Goal: Find specific page/section: Find specific page/section

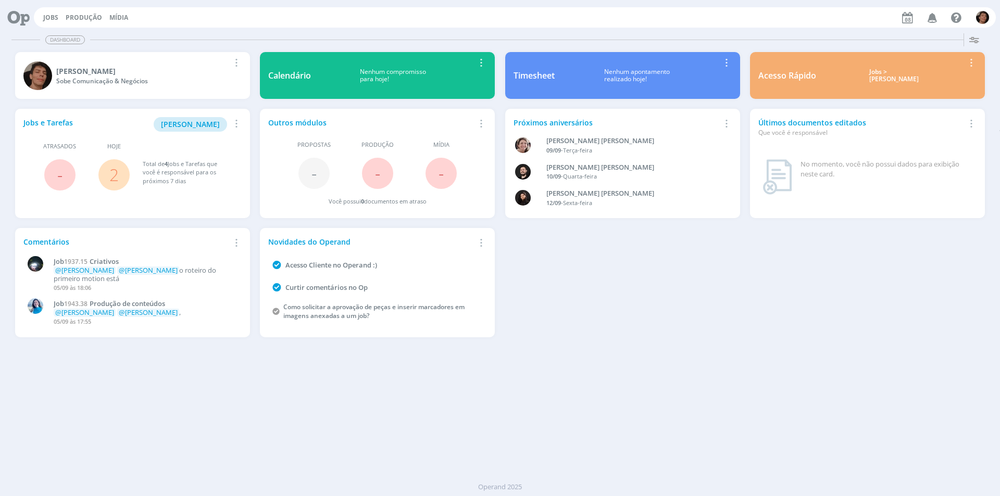
click at [42, 16] on button "Jobs" at bounding box center [50, 18] width 21 height 8
click at [49, 19] on link "Jobs" at bounding box center [50, 17] width 15 height 9
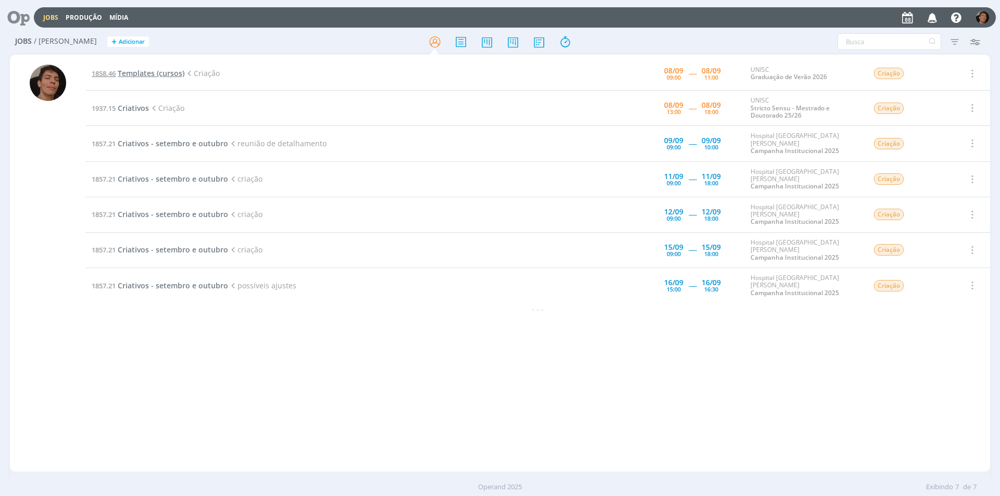
click at [171, 70] on span "Templates (cursos)" at bounding box center [151, 73] width 67 height 10
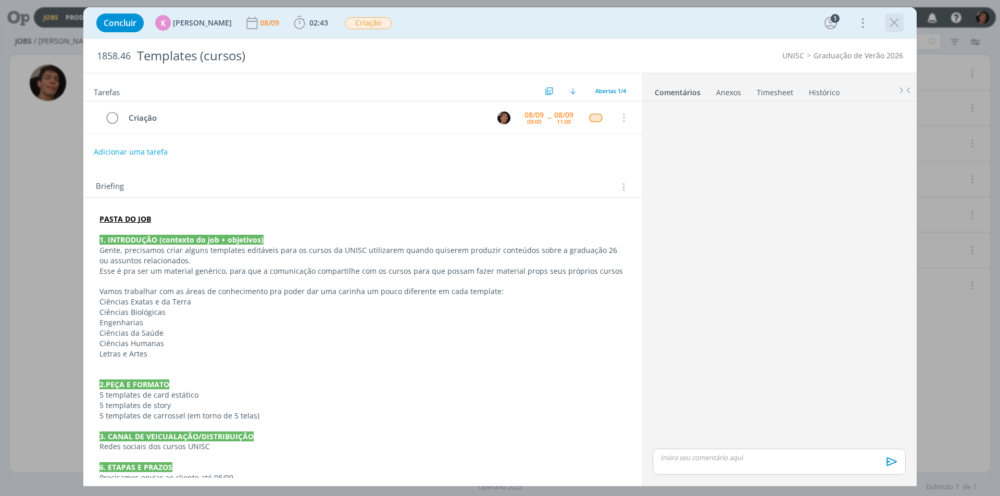
click at [892, 31] on div "dialog" at bounding box center [894, 23] width 19 height 19
click at [888, 21] on icon "dialog" at bounding box center [894, 23] width 16 height 16
